Goal: Task Accomplishment & Management: Manage account settings

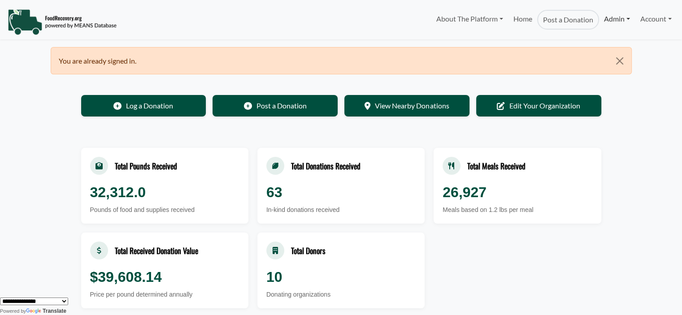
click at [619, 19] on link "Admin" at bounding box center [617, 19] width 36 height 18
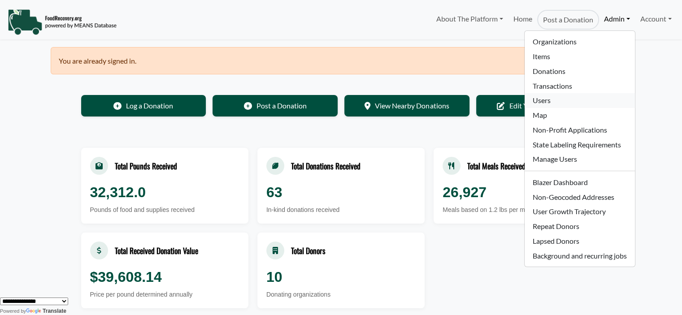
click at [550, 99] on link "Users" at bounding box center [579, 100] width 110 height 15
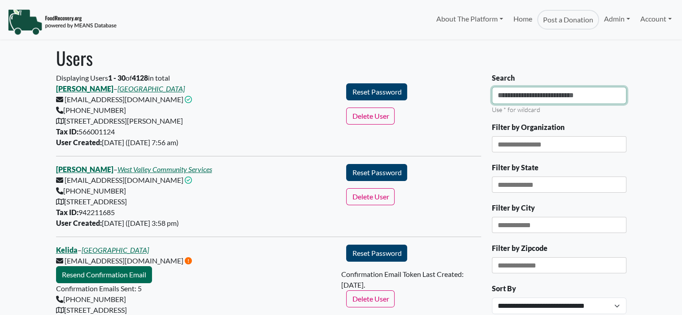
click at [565, 97] on input "Search" at bounding box center [559, 95] width 134 height 17
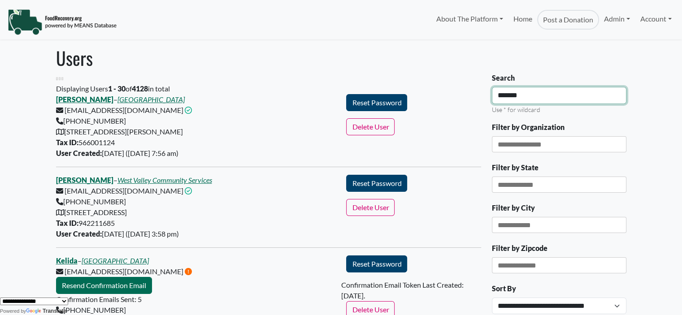
type input "*******"
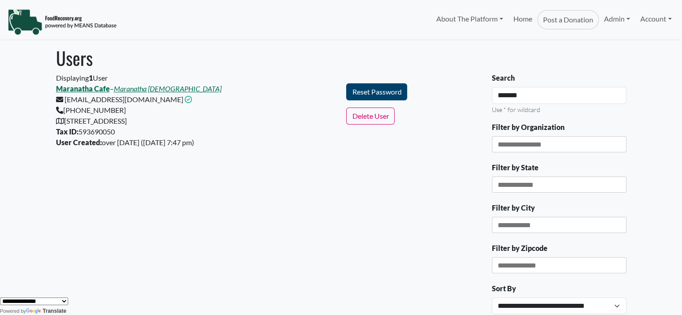
drag, startPoint x: 208, startPoint y: 121, endPoint x: 64, endPoint y: 123, distance: 144.3
click at [64, 123] on div "Maranatha Cafe – [GEOGRAPHIC_DATA][DEMOGRAPHIC_DATA] [EMAIL_ADDRESS][DOMAIN_NAM…" at bounding box center [196, 115] width 290 height 65
drag, startPoint x: 117, startPoint y: 204, endPoint x: 100, endPoint y: 201, distance: 18.2
click at [117, 203] on div "Displaying 1 User [GEOGRAPHIC_DATA] – [GEOGRAPHIC_DATA][DEMOGRAPHIC_DATA] [EMAI…" at bounding box center [269, 244] width 436 height 343
drag, startPoint x: 206, startPoint y: 123, endPoint x: 65, endPoint y: 126, distance: 141.2
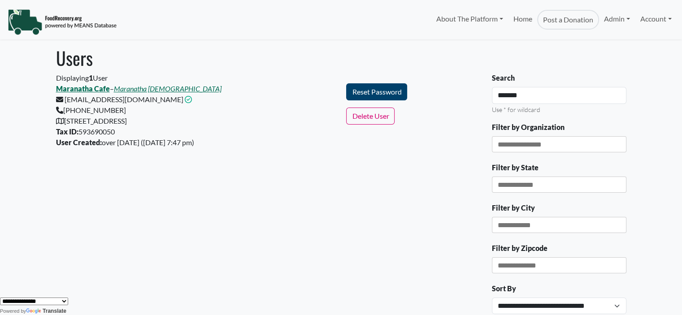
click at [65, 126] on div "Maranatha Cafe – [GEOGRAPHIC_DATA][DEMOGRAPHIC_DATA] [EMAIL_ADDRESS][DOMAIN_NAM…" at bounding box center [196, 115] width 290 height 65
copy div "[STREET_ADDRESS]"
drag, startPoint x: 534, startPoint y: 95, endPoint x: 384, endPoint y: 81, distance: 151.2
click at [391, 81] on div "Displaying 1 User [GEOGRAPHIC_DATA] – [GEOGRAPHIC_DATA][DEMOGRAPHIC_DATA] [EMAI…" at bounding box center [341, 244] width 581 height 343
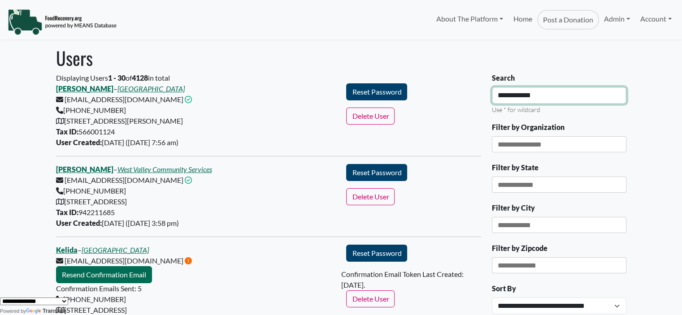
type input "**********"
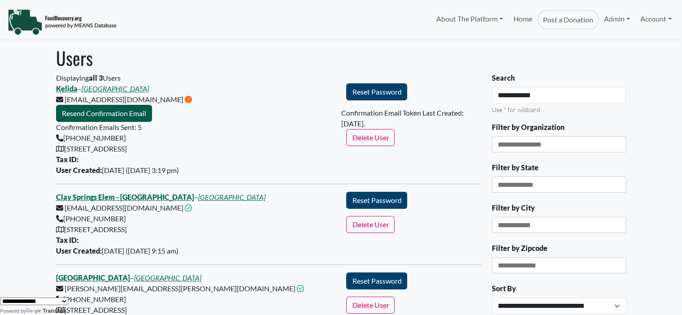
click at [122, 116] on button "Resend Confirmation Email" at bounding box center [104, 113] width 96 height 17
drag, startPoint x: 237, startPoint y: 148, endPoint x: 57, endPoint y: 150, distance: 179.3
click at [65, 143] on div "Kelida – [GEOGRAPHIC_DATA] [EMAIL_ADDRESS][DOMAIN_NAME] This email address is n…" at bounding box center [196, 129] width 290 height 92
copy div "[STREET_ADDRESS]"
